Goal: Task Accomplishment & Management: Use online tool/utility

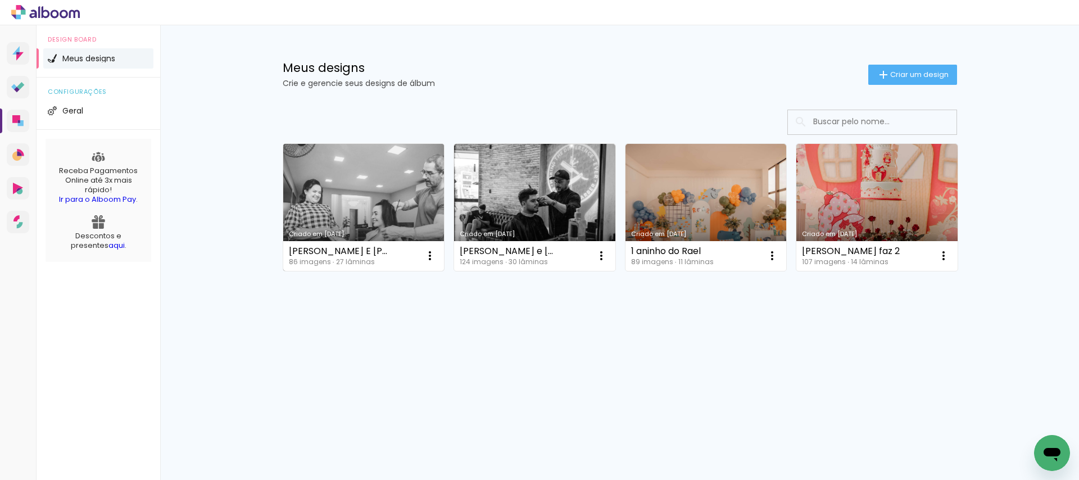
click at [351, 205] on link "Criado em [DATE]" at bounding box center [363, 207] width 161 height 127
